Goal: Information Seeking & Learning: Learn about a topic

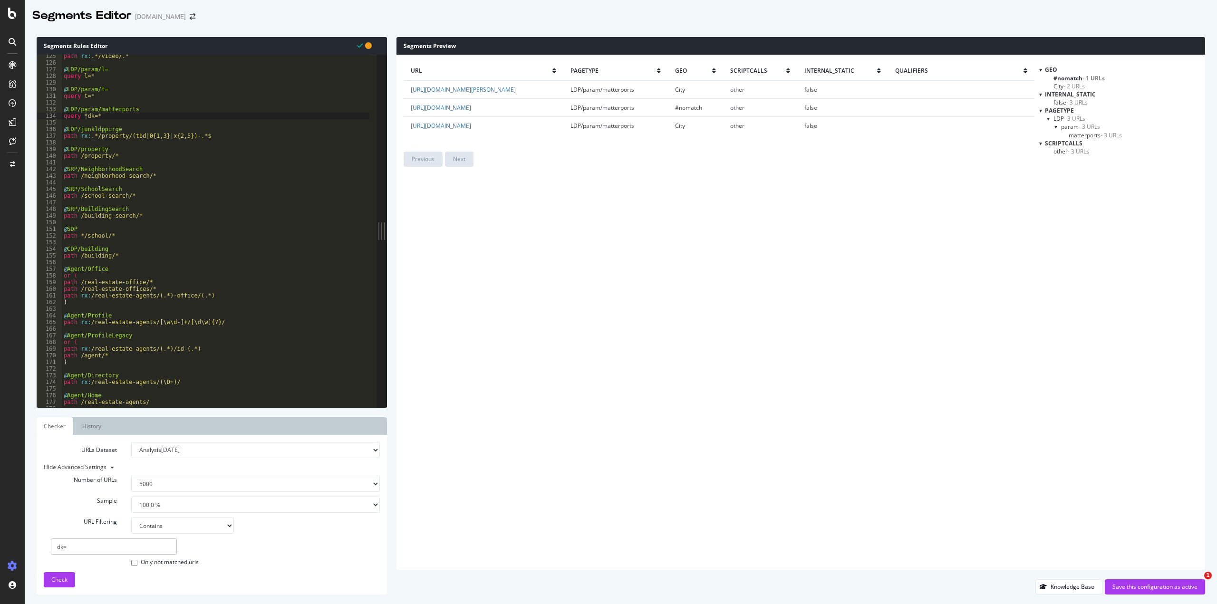
select select "5000"
select select "100"
select select "contains"
click at [1117, 580] on div "Save this configuration as active" at bounding box center [1155, 587] width 85 height 14
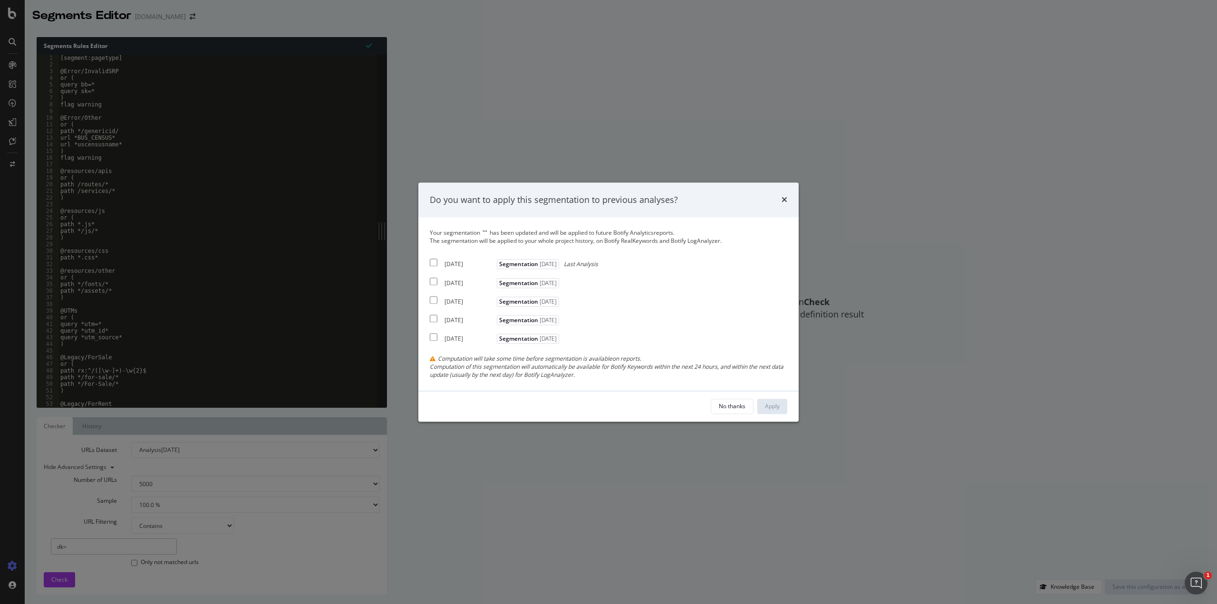
click at [435, 266] on input "modal" at bounding box center [434, 263] width 8 height 8
checkbox input "true"
click at [436, 283] on input "modal" at bounding box center [434, 282] width 8 height 8
checkbox input "true"
click at [432, 297] on input "modal" at bounding box center [434, 300] width 8 height 8
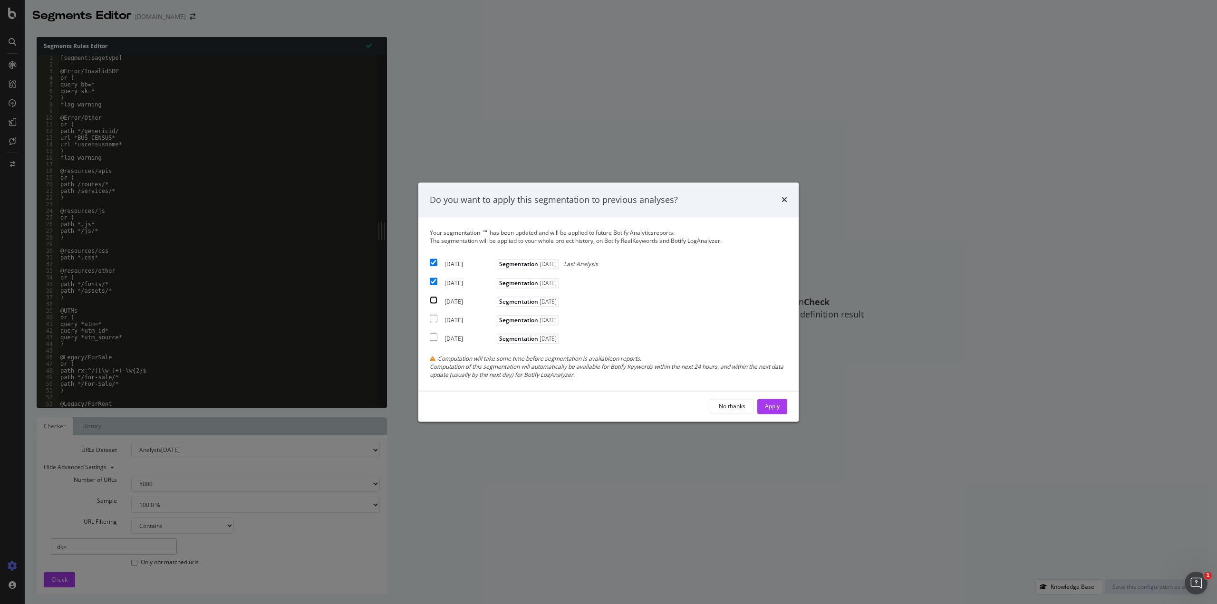
checkbox input "true"
click at [775, 404] on div "Apply" at bounding box center [772, 406] width 15 height 8
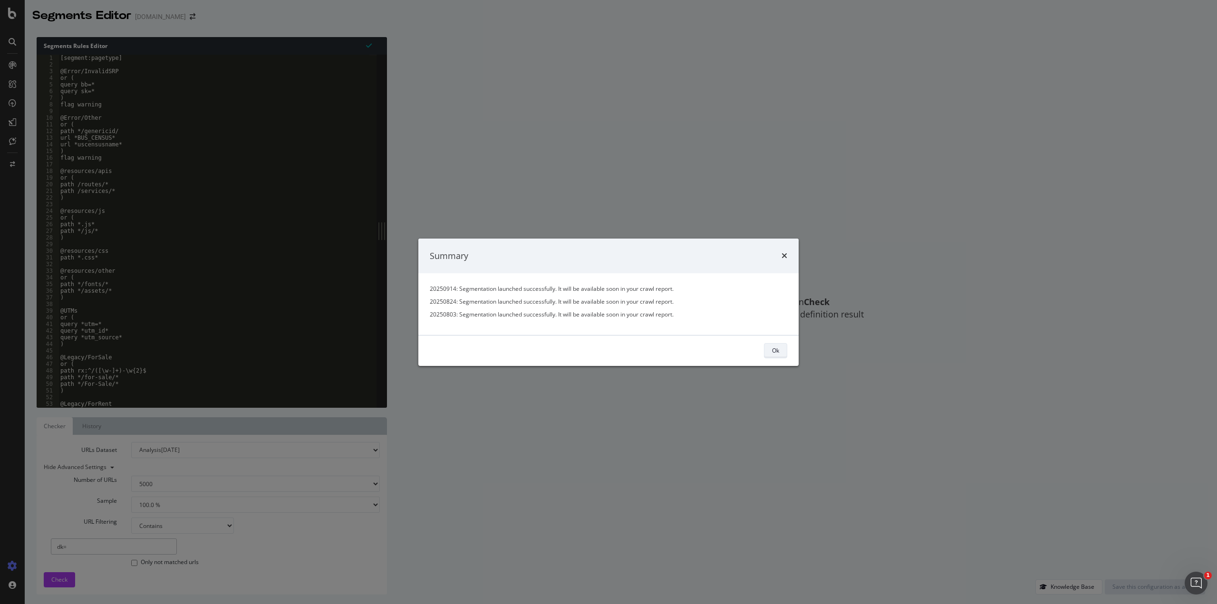
click at [766, 352] on button "Ok" at bounding box center [775, 350] width 23 height 15
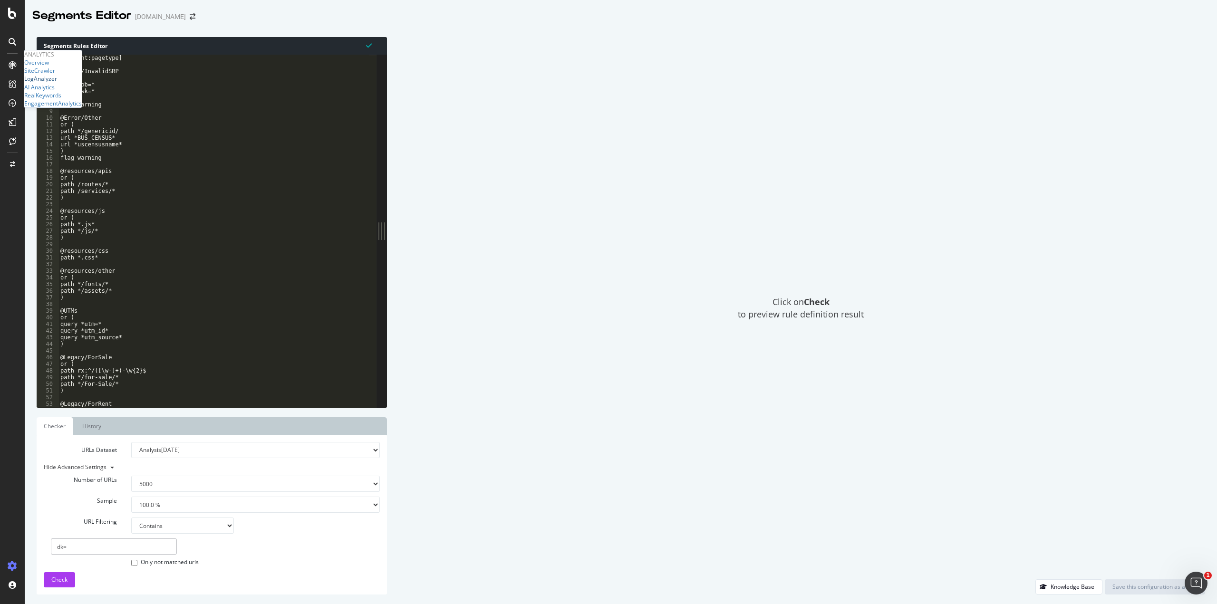
click at [48, 83] on div "LogAnalyzer" at bounding box center [40, 79] width 33 height 8
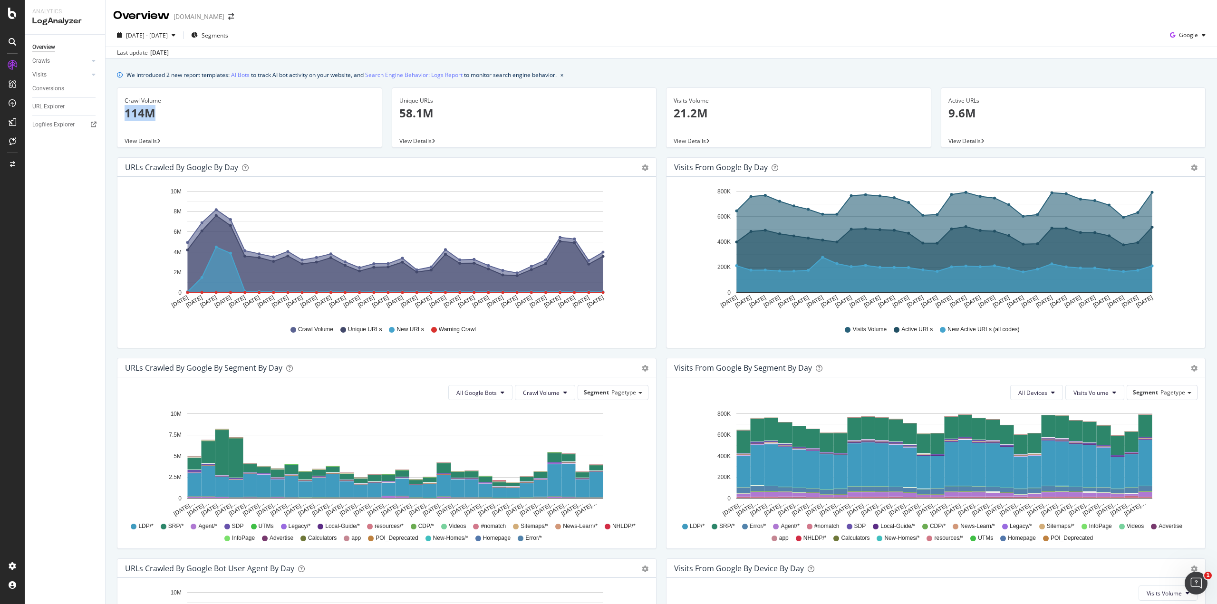
drag, startPoint x: 126, startPoint y: 112, endPoint x: 154, endPoint y: 112, distance: 28.5
click at [154, 112] on p "114M" at bounding box center [250, 113] width 250 height 16
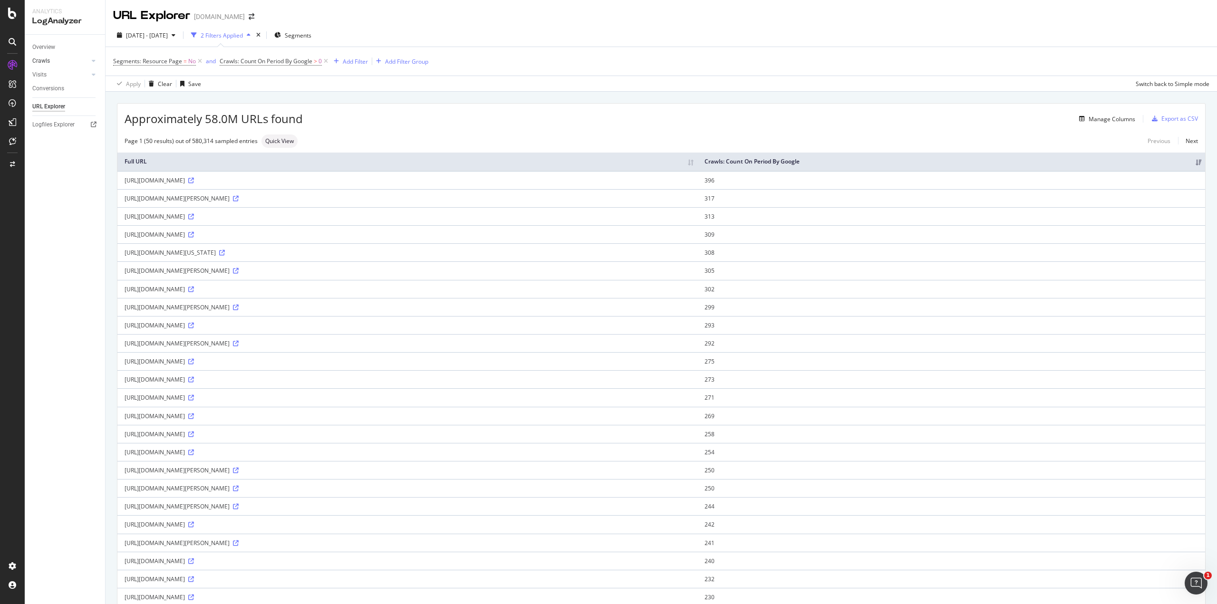
drag, startPoint x: 45, startPoint y: 50, endPoint x: 58, endPoint y: 60, distance: 17.0
click at [45, 50] on div "Overview" at bounding box center [43, 47] width 23 height 10
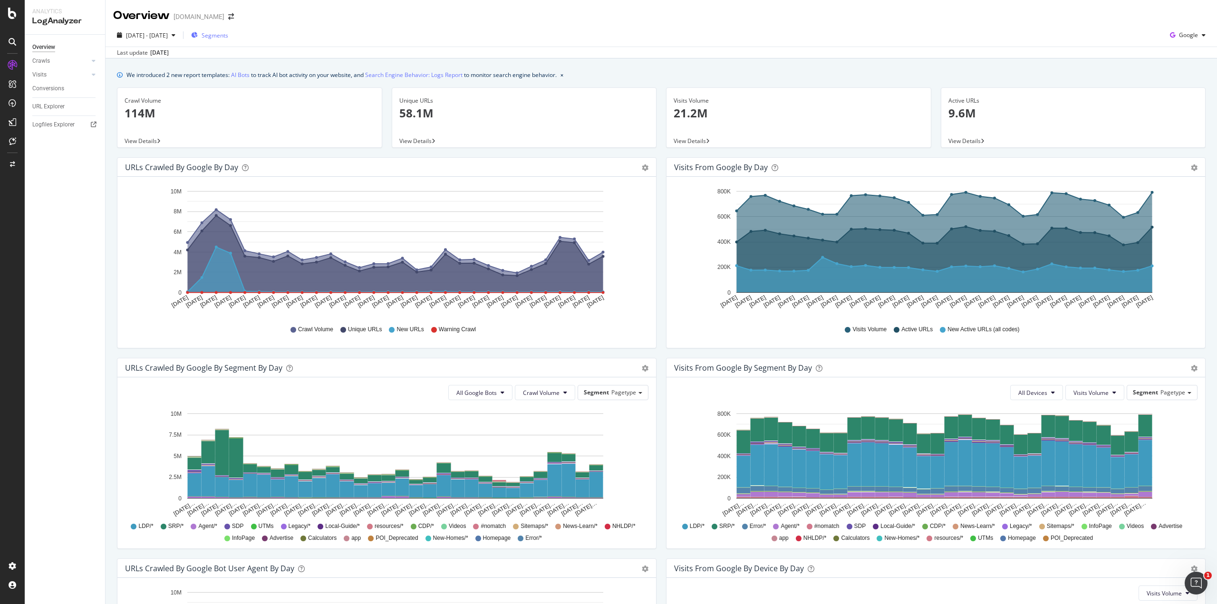
click at [228, 38] on span "Segments" at bounding box center [215, 35] width 27 height 8
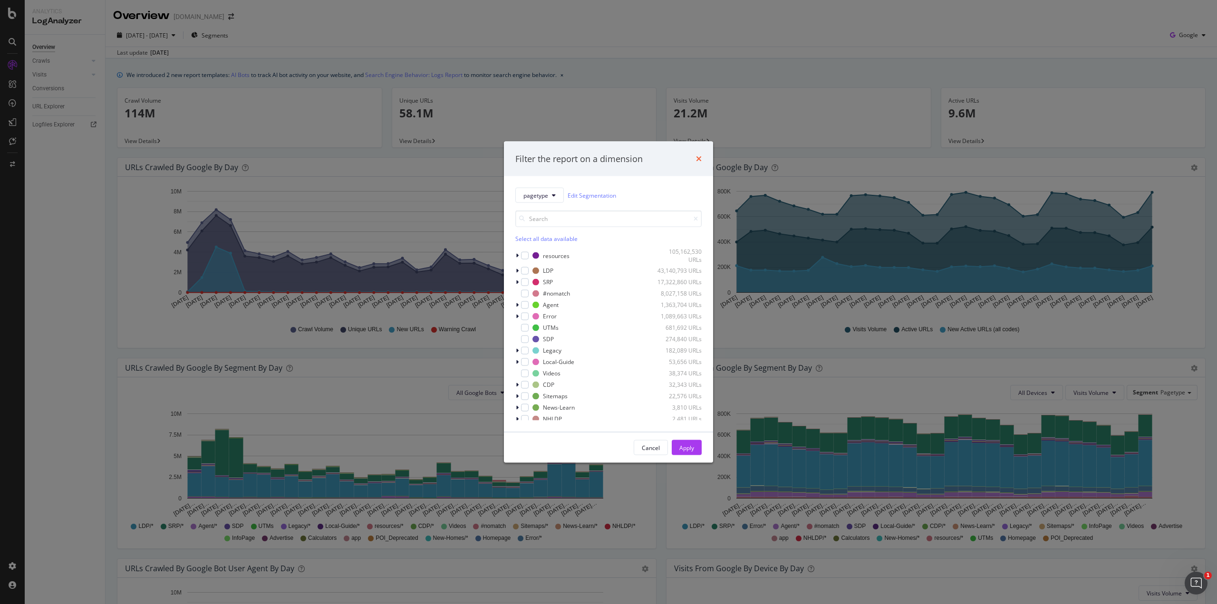
click at [697, 157] on icon "times" at bounding box center [699, 159] width 6 height 8
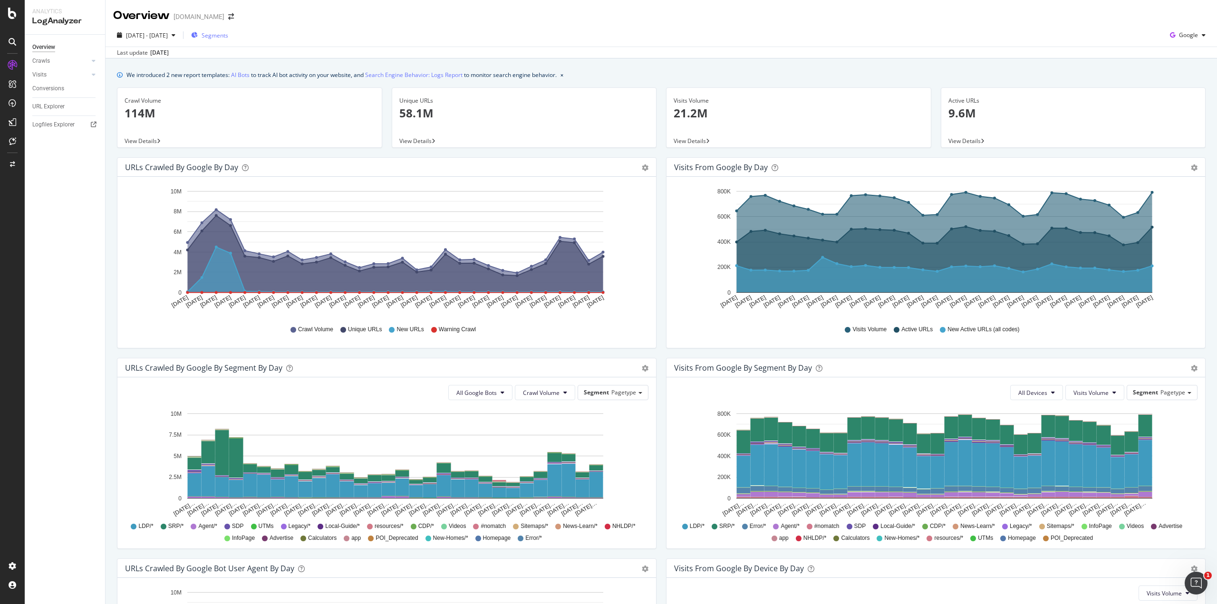
click at [228, 33] on span "Segments" at bounding box center [215, 35] width 27 height 8
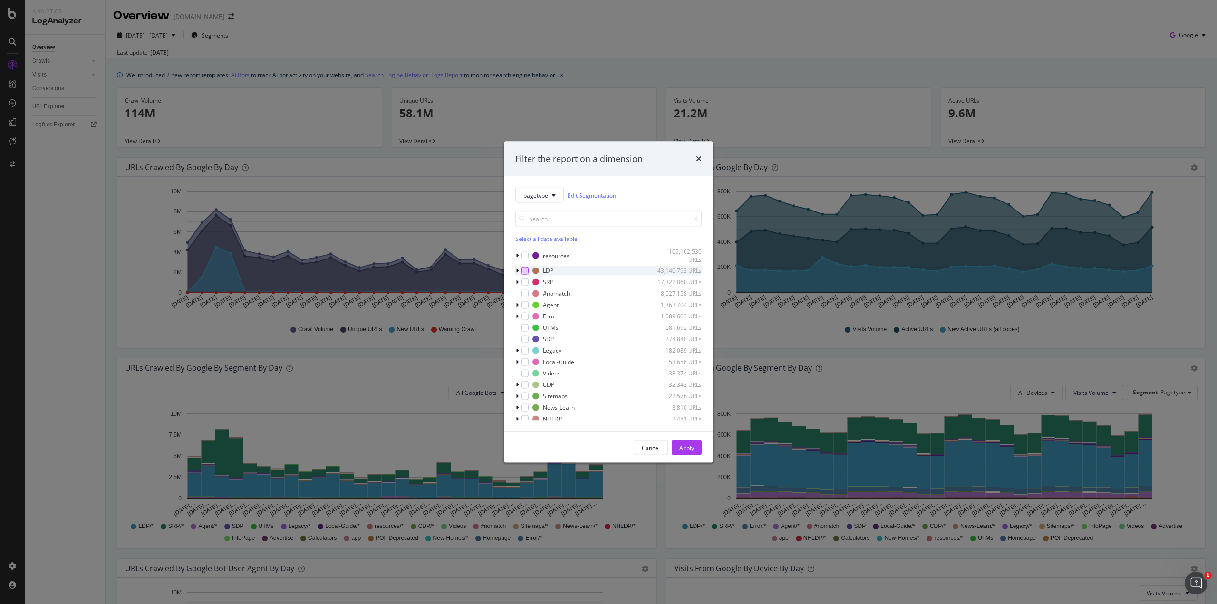
click at [526, 273] on div "modal" at bounding box center [525, 271] width 8 height 8
click at [694, 448] on div "Apply" at bounding box center [686, 448] width 15 height 8
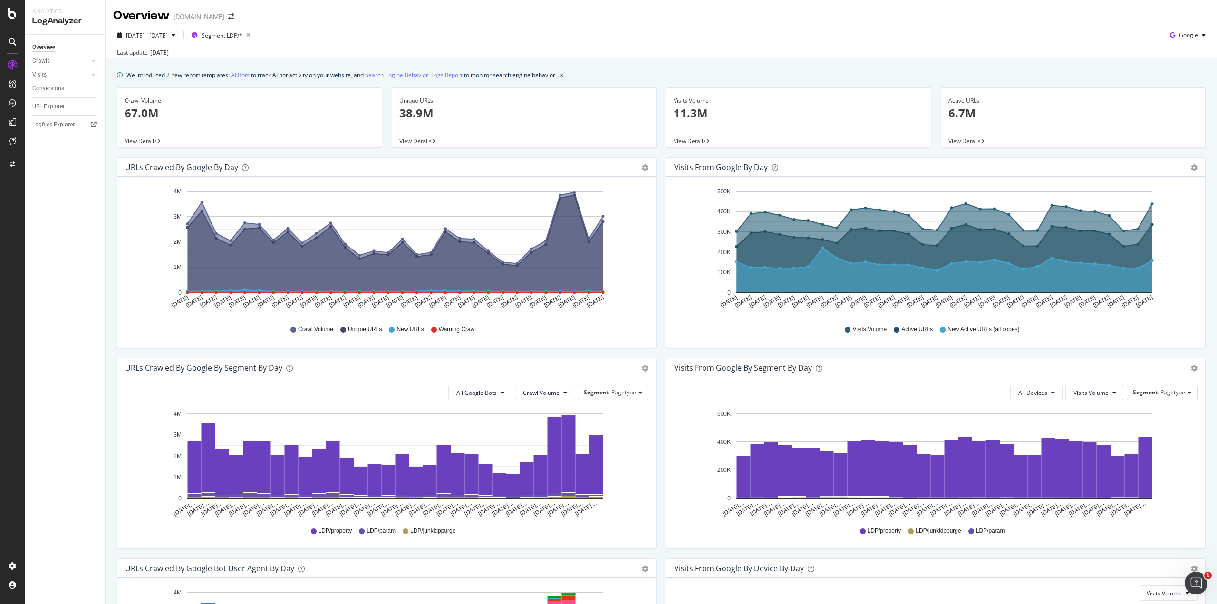
click at [138, 137] on span "View Details" at bounding box center [141, 141] width 32 height 8
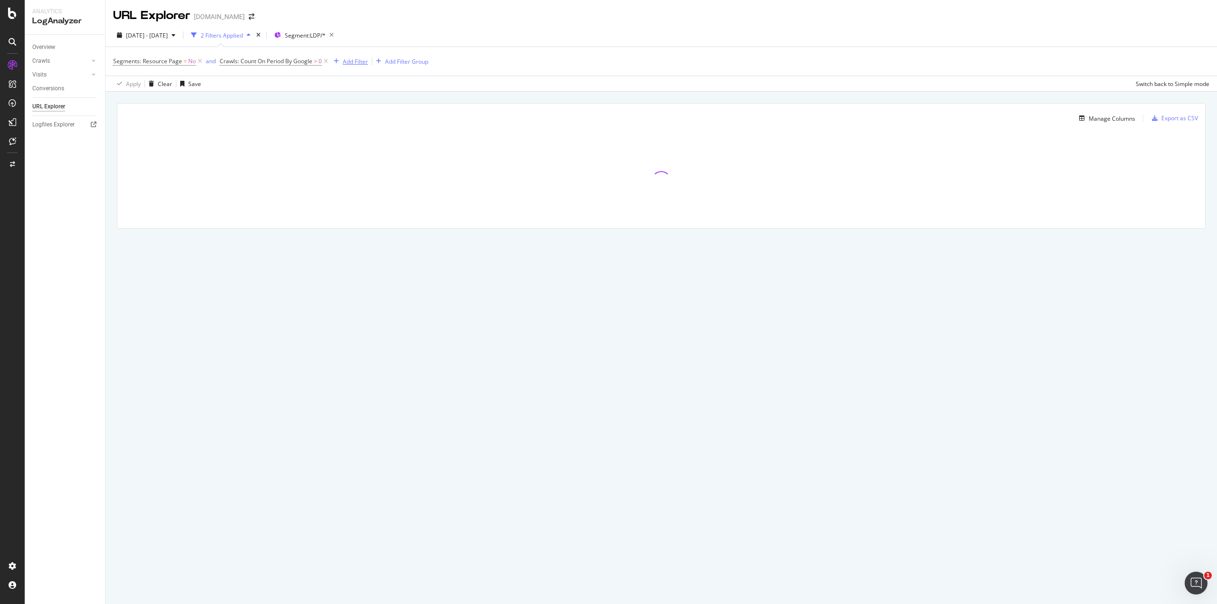
click at [349, 63] on div "Add Filter" at bounding box center [355, 62] width 25 height 8
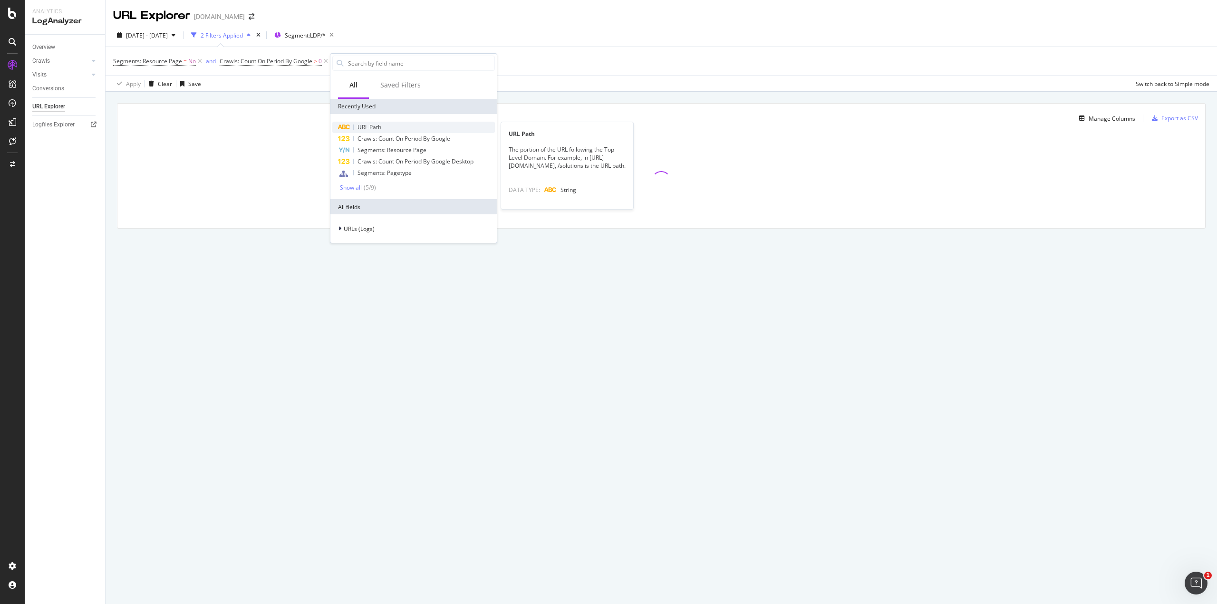
click at [374, 130] on span "URL Path" at bounding box center [370, 127] width 24 height 8
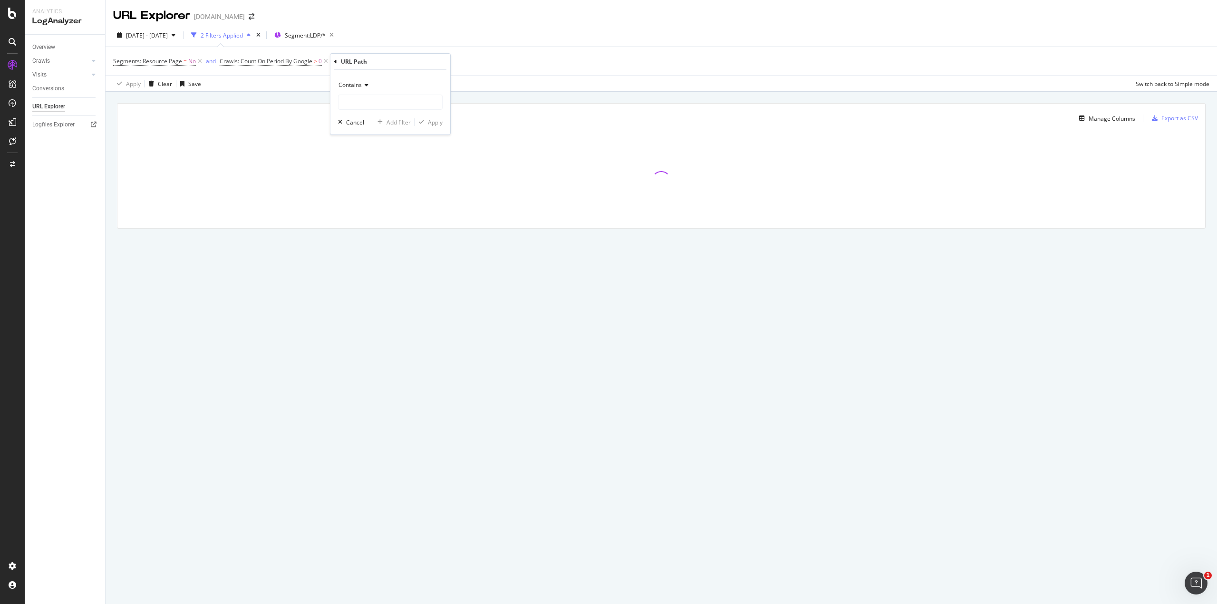
click at [366, 87] on icon at bounding box center [365, 85] width 7 height 6
click at [356, 182] on span "Contains" at bounding box center [355, 179] width 25 height 8
click at [354, 101] on input "text" at bounding box center [391, 102] width 104 height 15
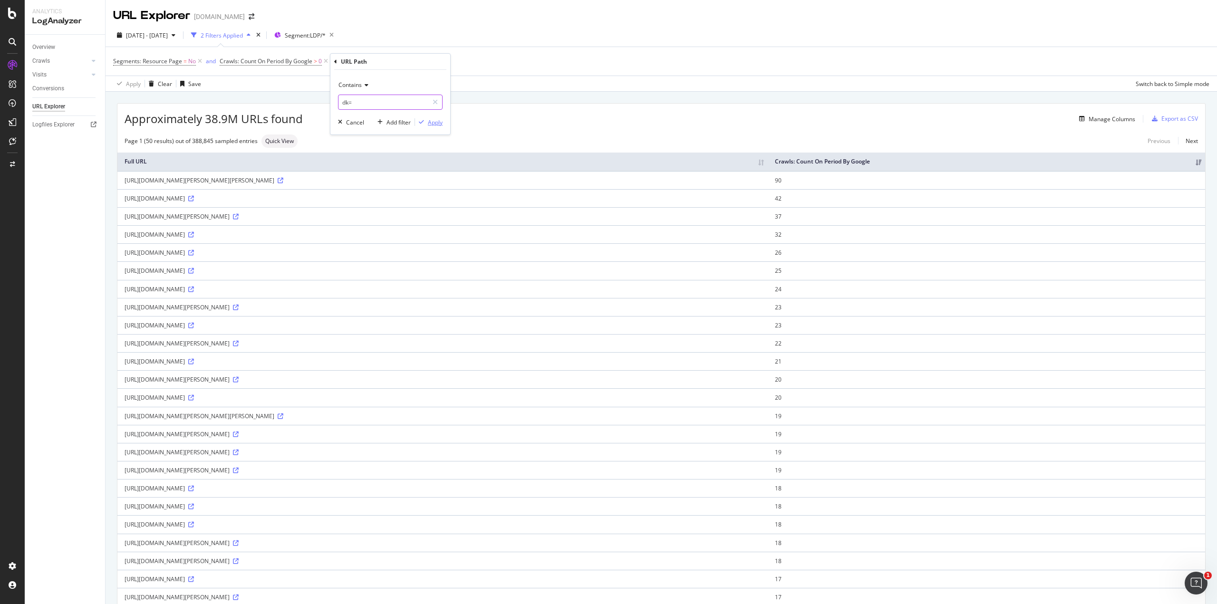
type input "dk="
click at [439, 121] on div "Apply" at bounding box center [435, 122] width 15 height 8
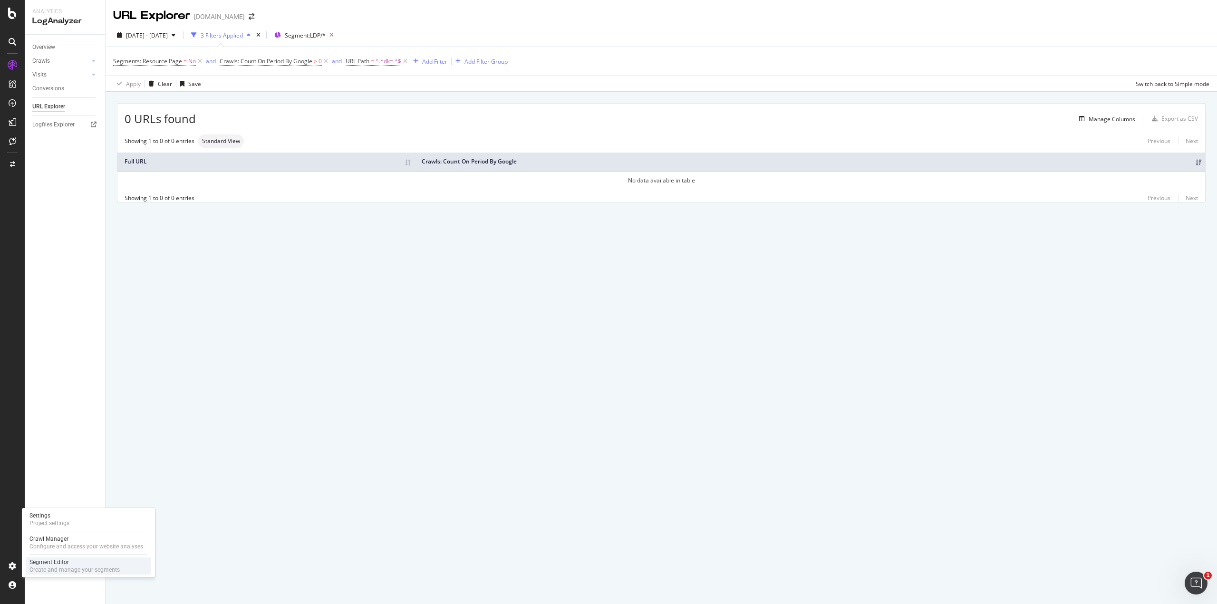
click at [51, 566] on div "Segment Editor" at bounding box center [74, 563] width 90 height 8
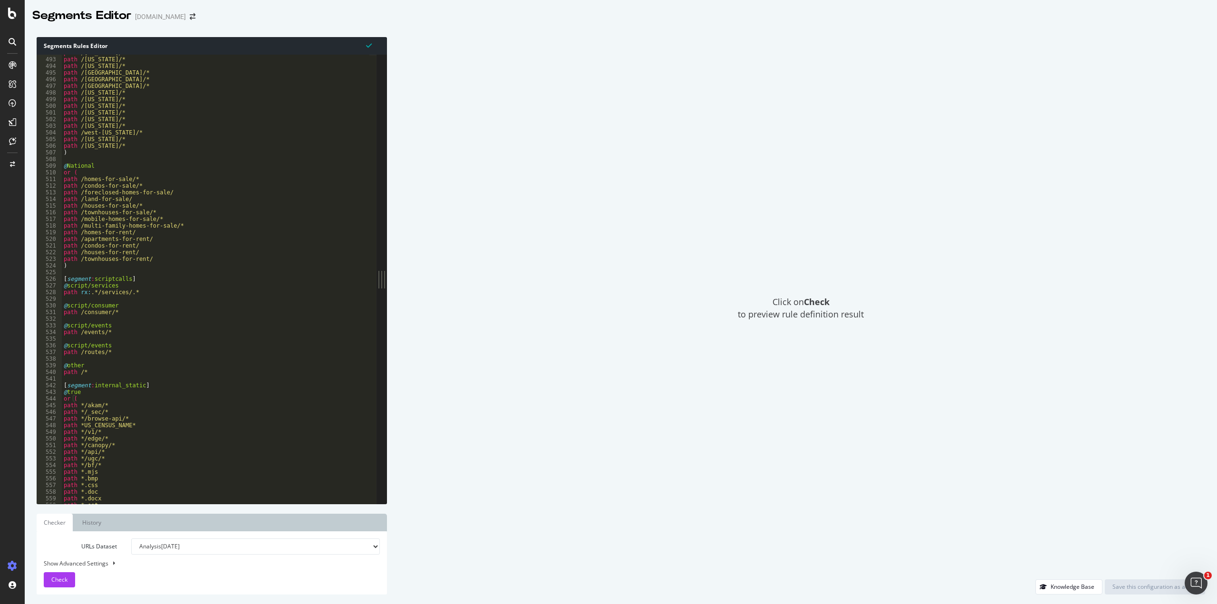
scroll to position [3188, 0]
